Goal: Task Accomplishment & Management: Use online tool/utility

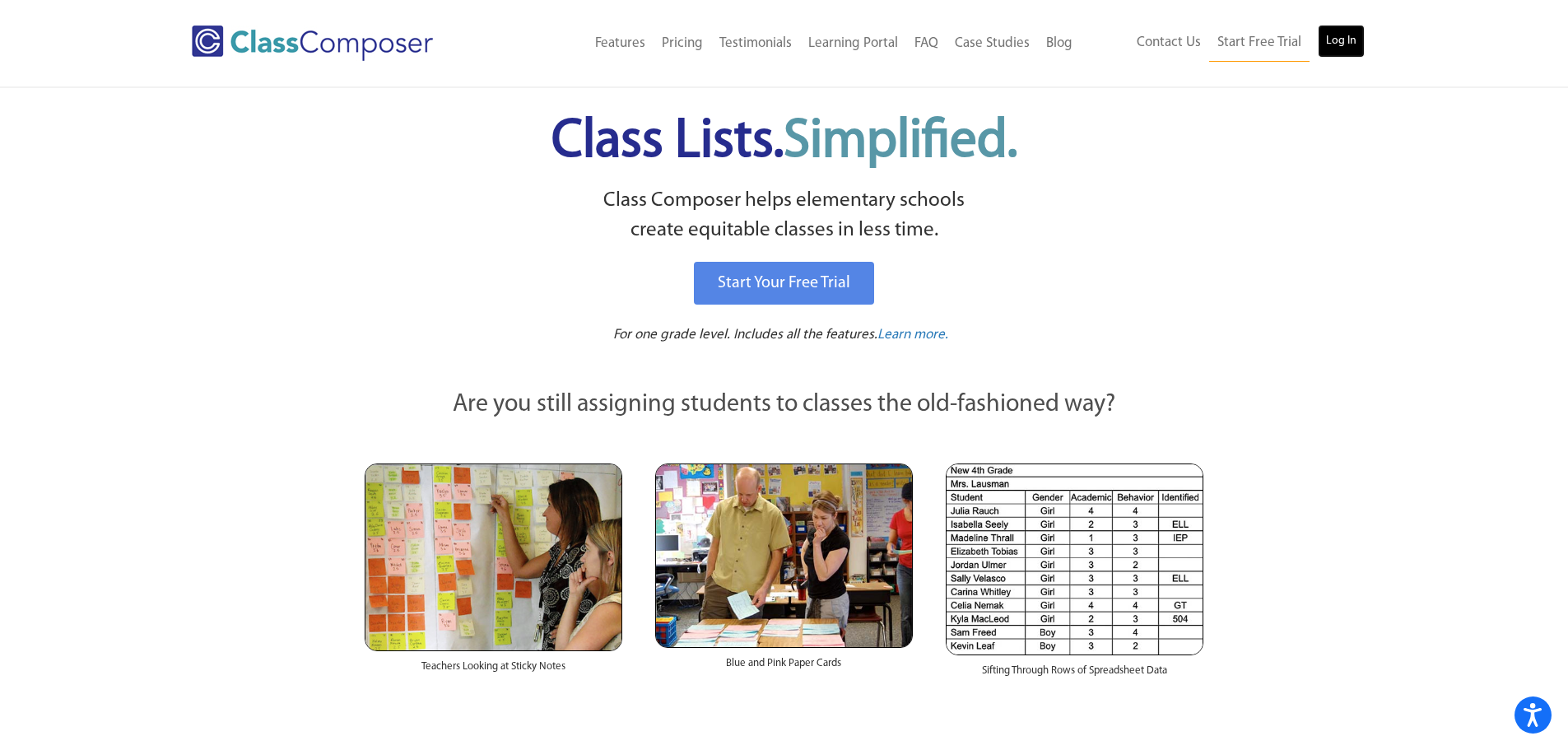
click at [1339, 34] on link "Log In" at bounding box center [1341, 41] width 46 height 33
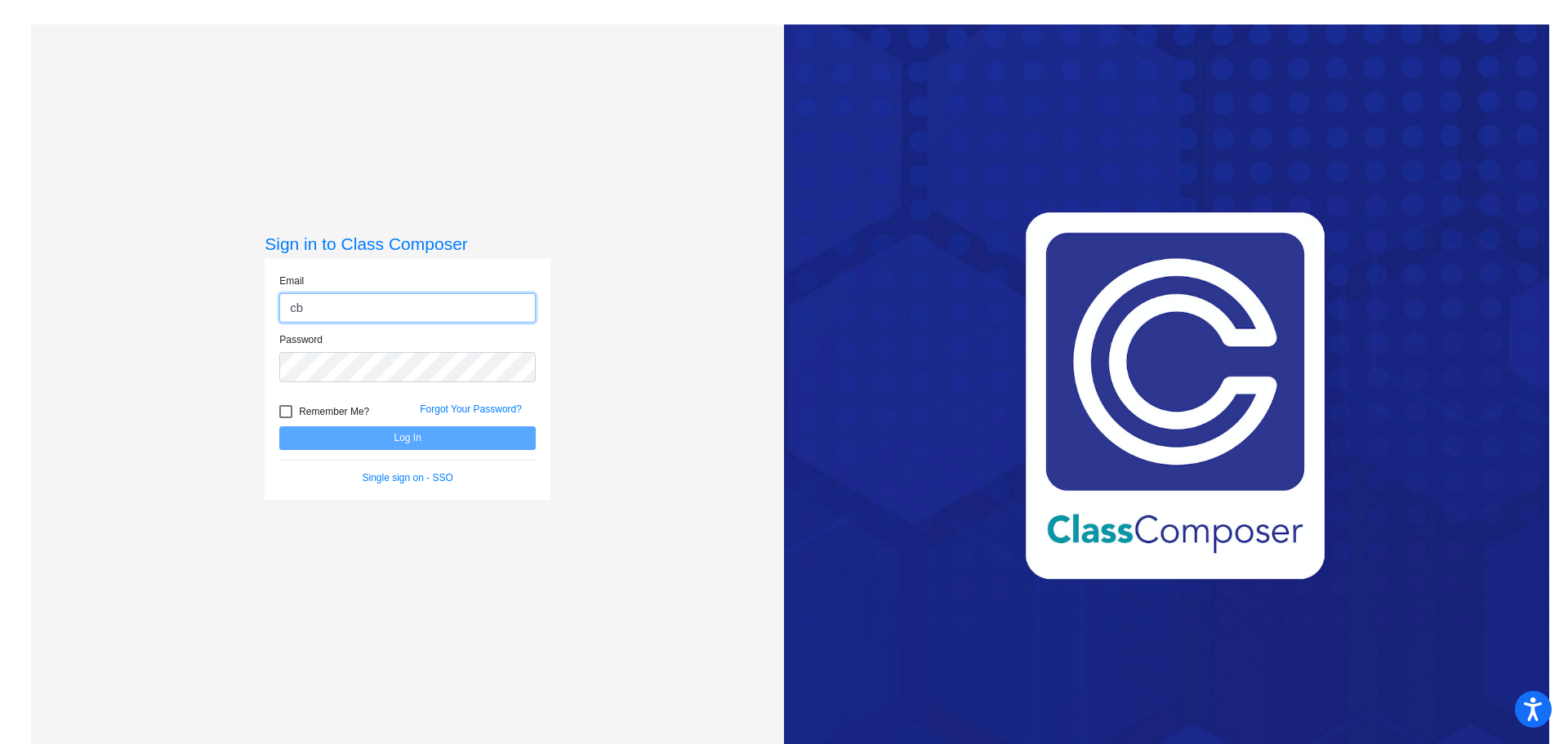
type input "[EMAIL_ADDRESS][DOMAIN_NAME]"
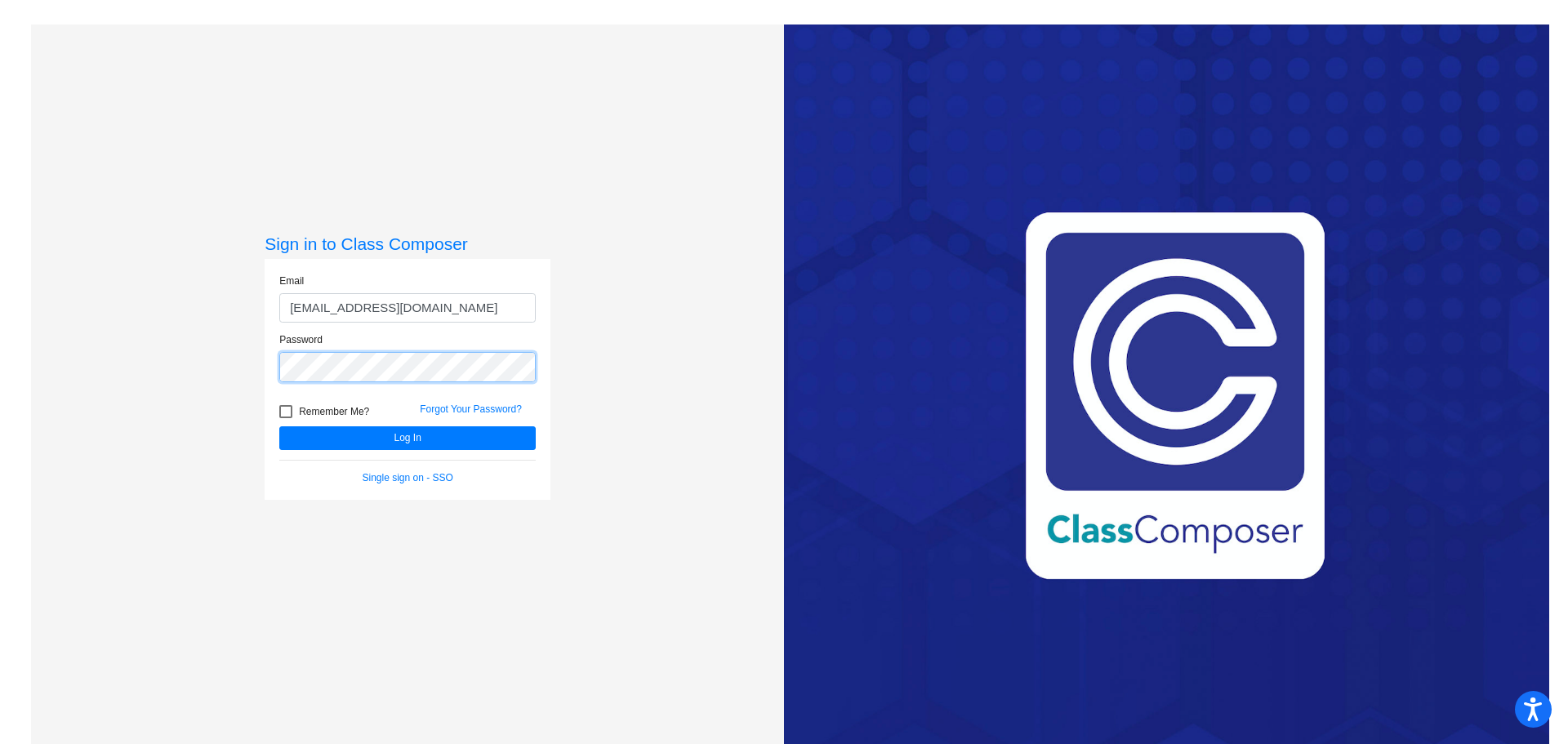
click at [280, 427] on button "Log In" at bounding box center [407, 438] width 257 height 24
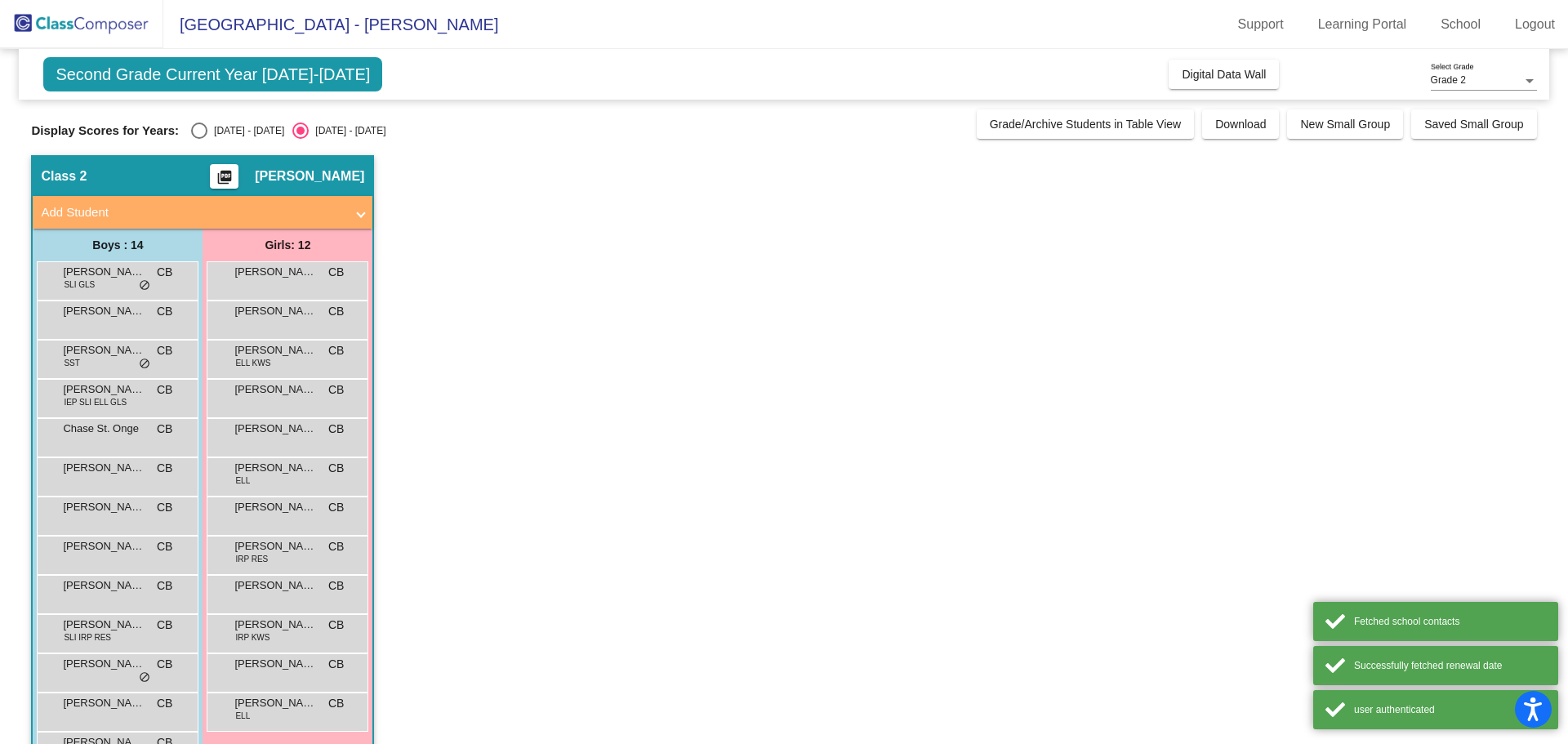
click at [211, 132] on div "[DATE] - [DATE]" at bounding box center [246, 130] width 77 height 14
click at [199, 138] on input "[DATE] - [DATE]" at bounding box center [199, 138] width 1 height 1
radio input "true"
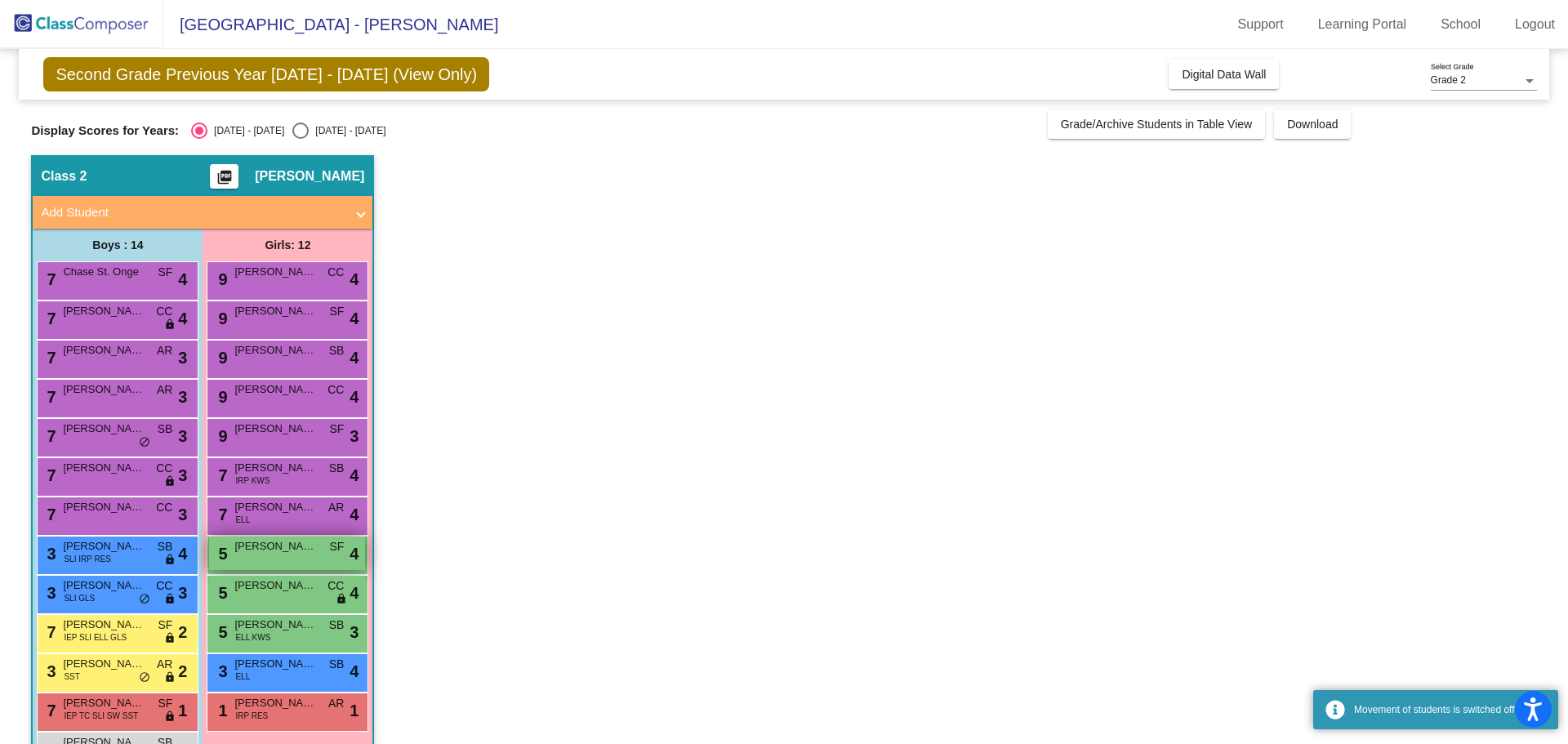
scroll to position [92, 0]
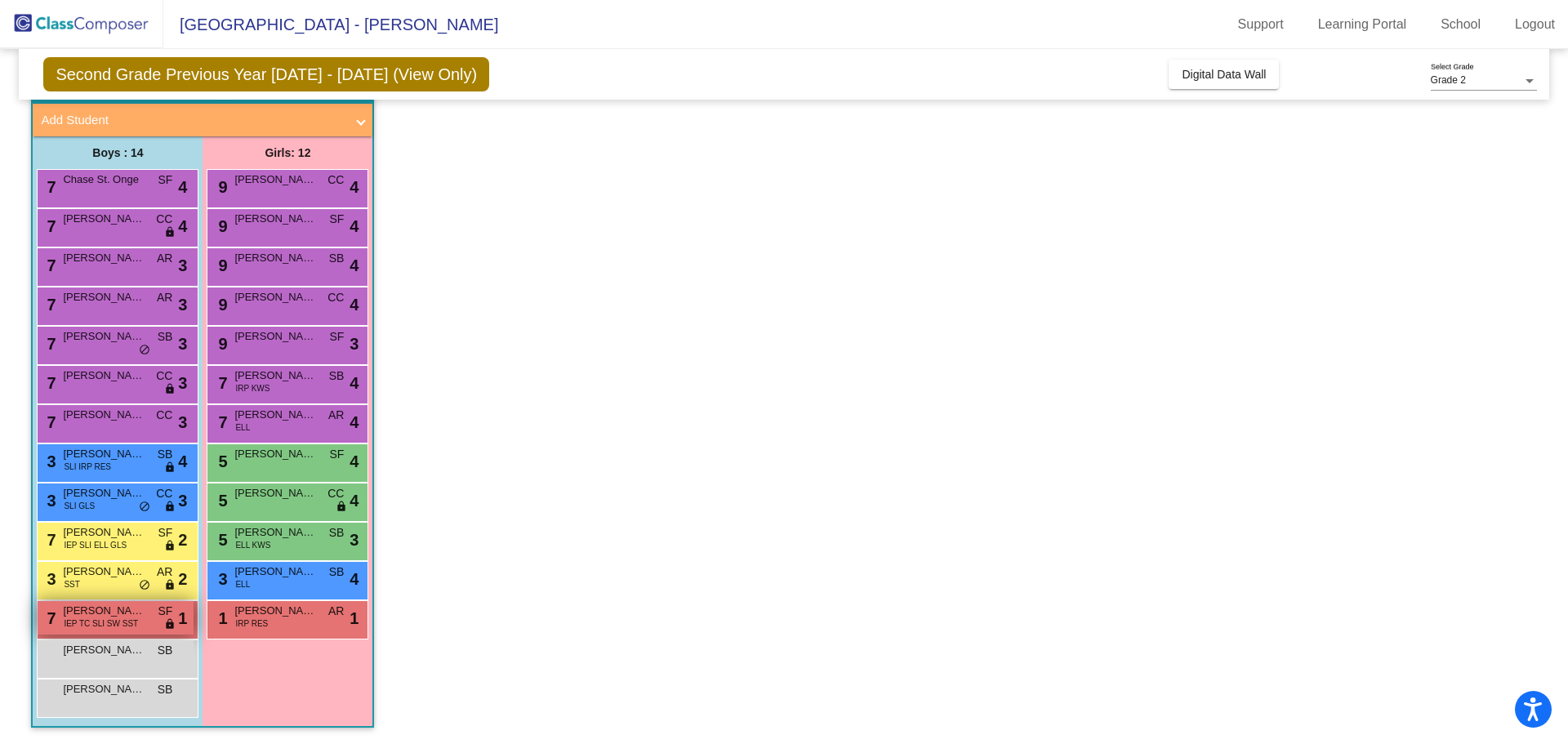
click at [164, 625] on span "lock" at bounding box center [170, 625] width 12 height 13
